Goal: Complete application form

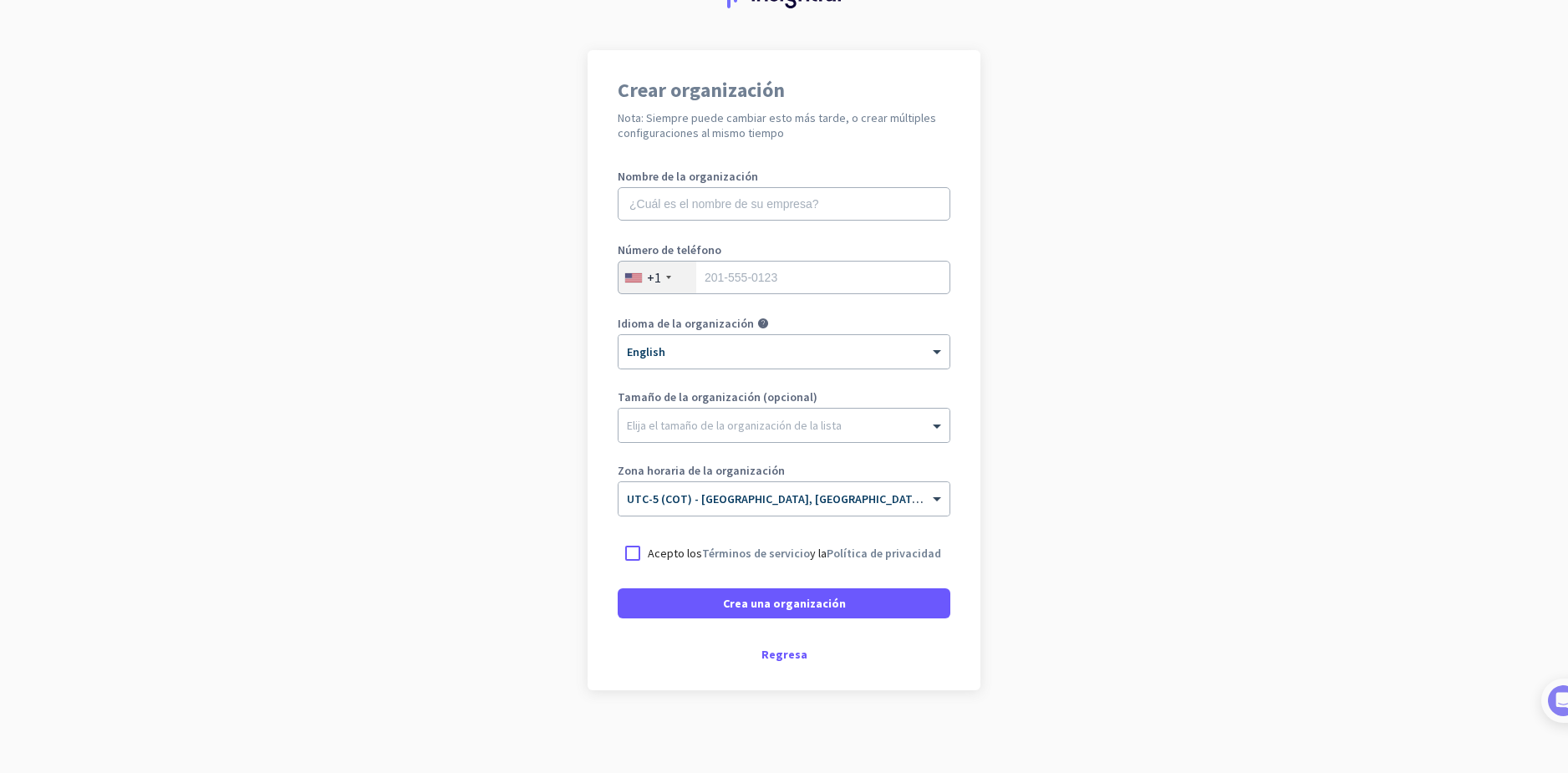
scroll to position [86, 0]
click at [771, 180] on label "Nombre de la organización" at bounding box center [784, 175] width 333 height 12
click at [789, 199] on input "text" at bounding box center [784, 203] width 333 height 33
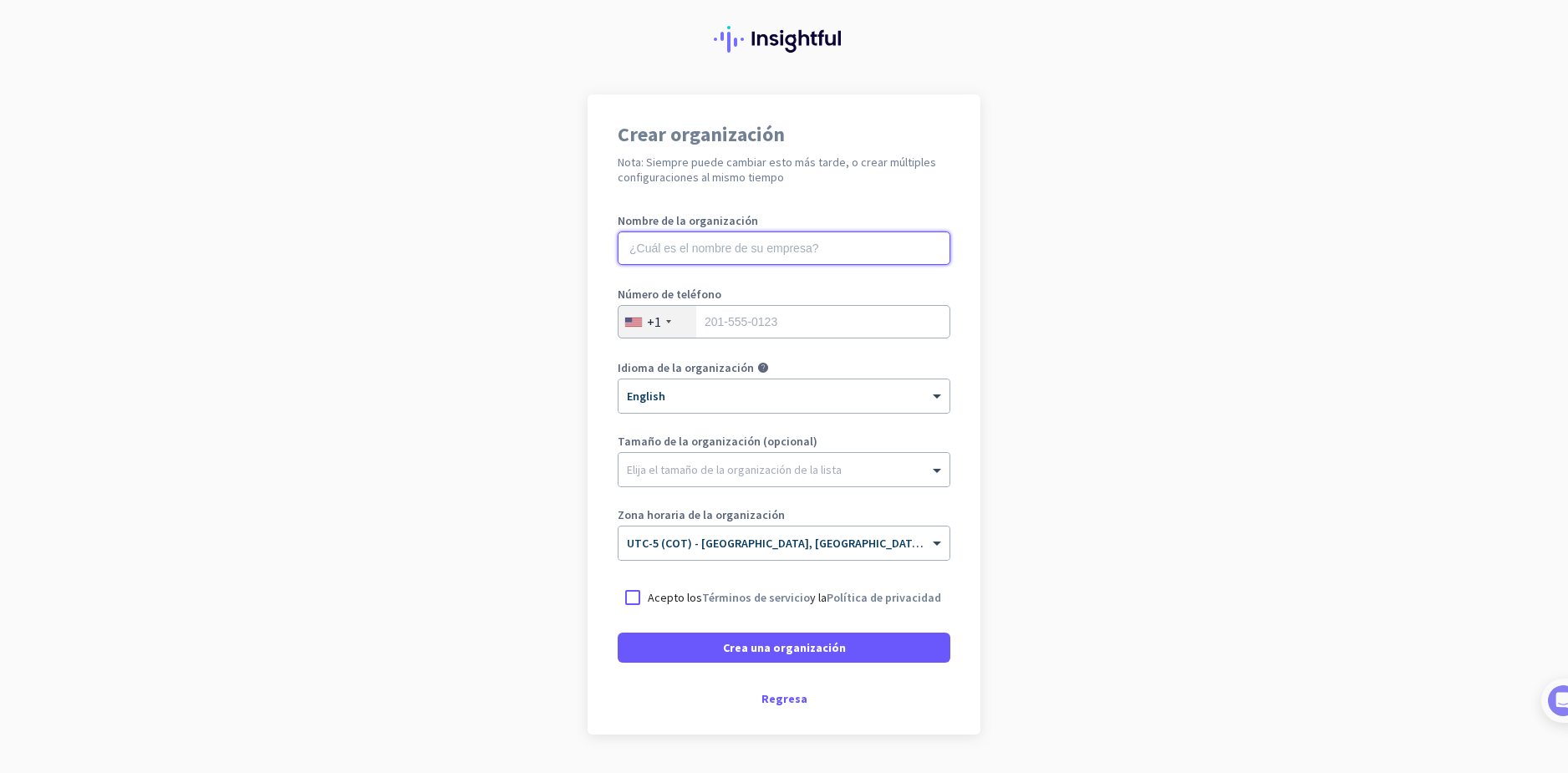
scroll to position [0, 0]
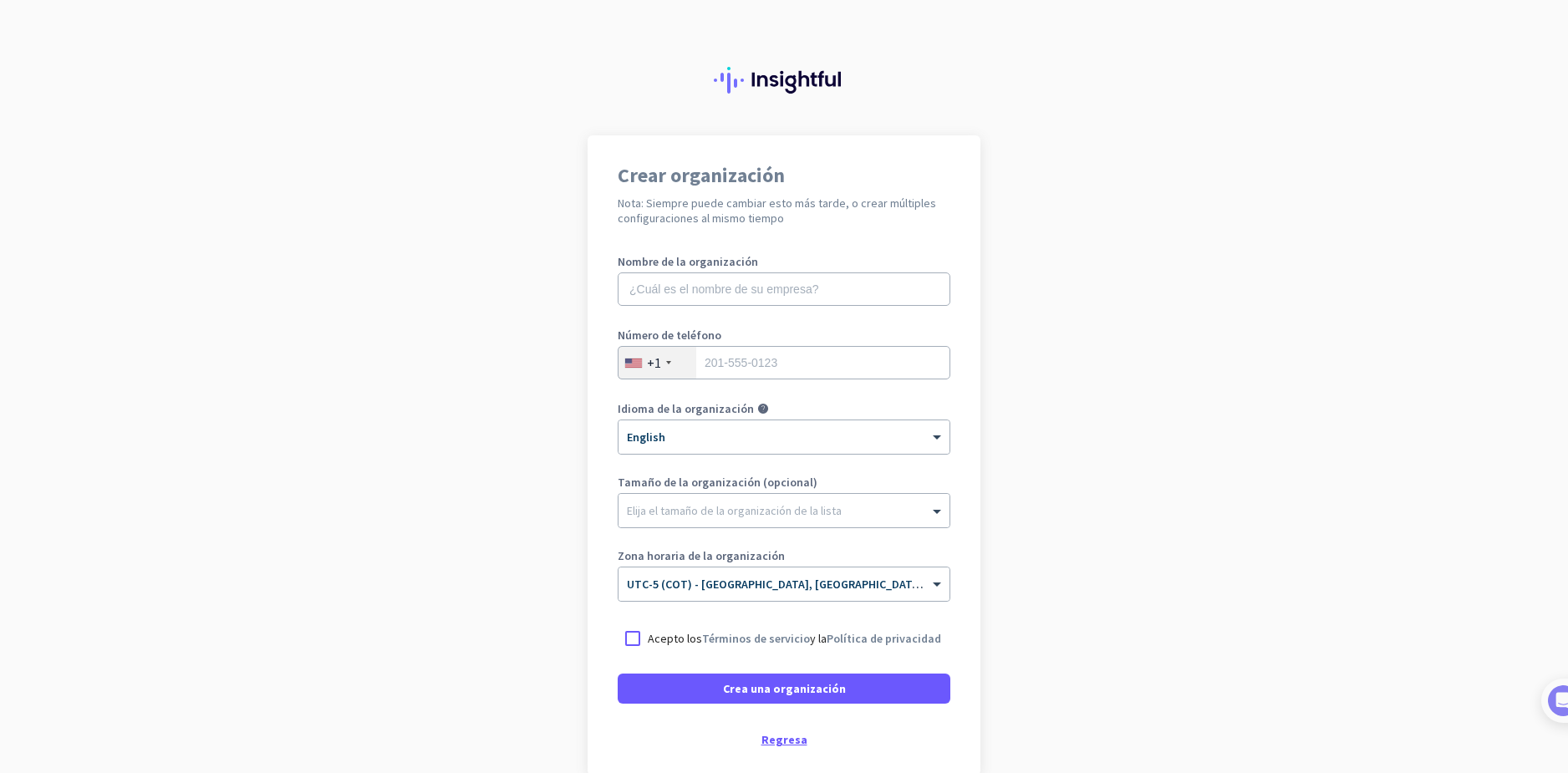
click at [754, 724] on div "Regresa" at bounding box center [784, 739] width 333 height 12
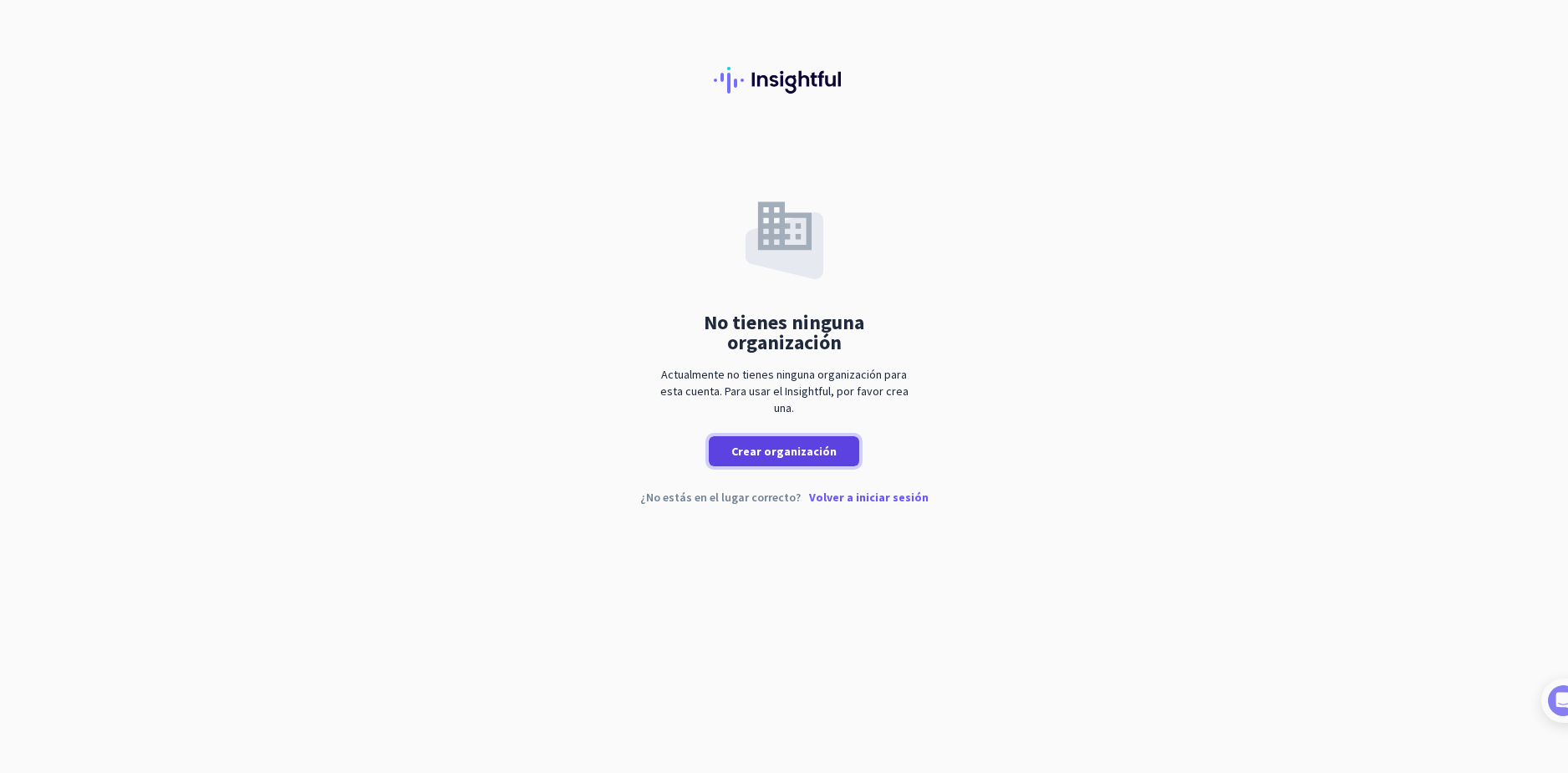
click at [784, 442] on span at bounding box center [784, 451] width 151 height 40
